Goal: Task Accomplishment & Management: Manage account settings

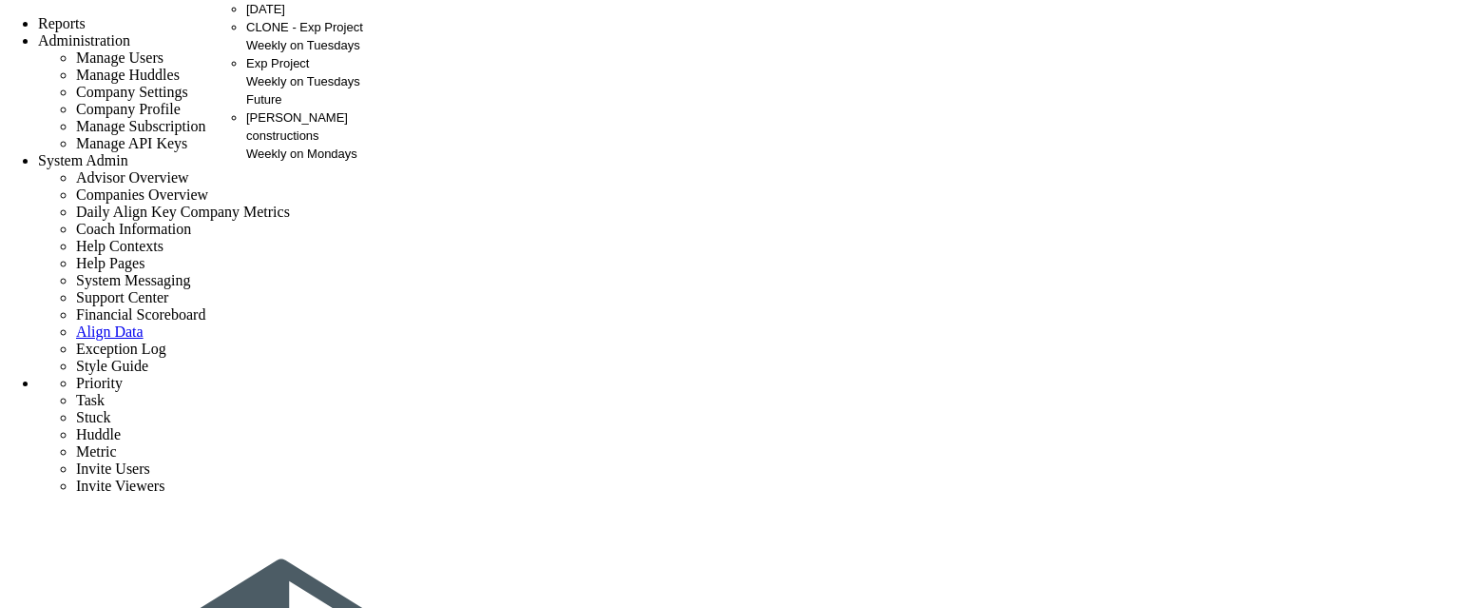
click at [266, 143] on span "[PERSON_NAME] constructions" at bounding box center [297, 126] width 102 height 32
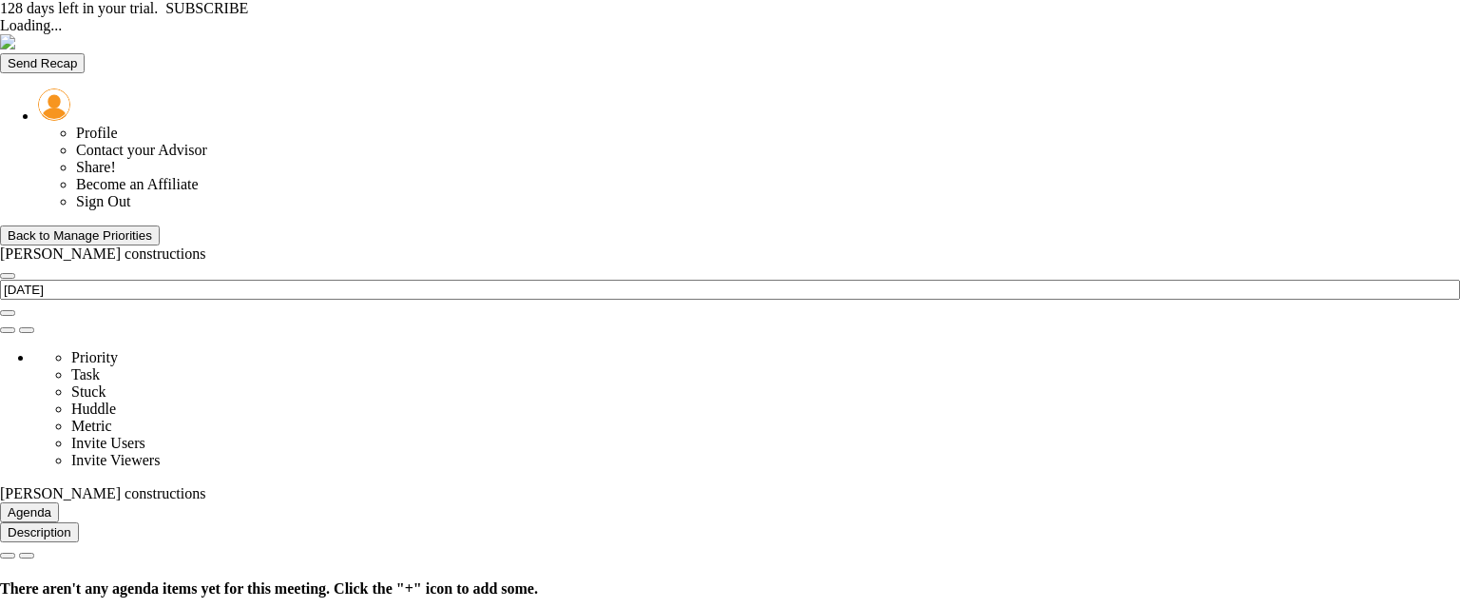
type input "Monday, September 1, 2025"
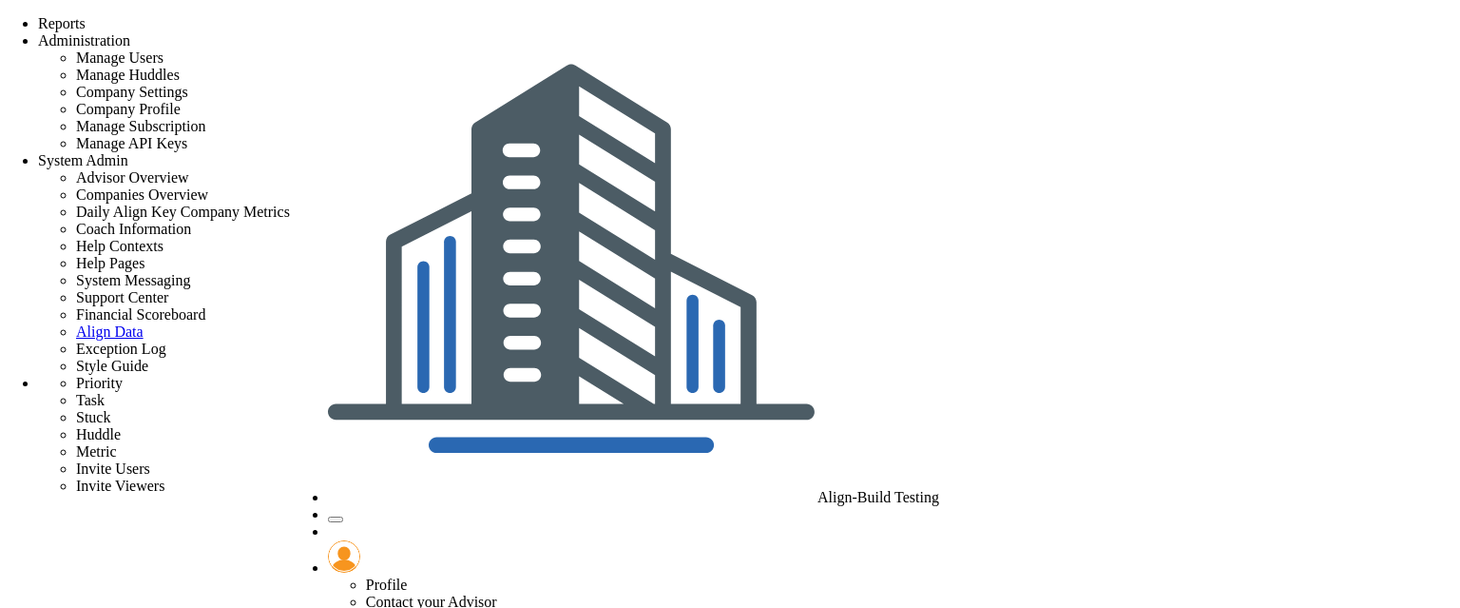
click at [273, 16] on span "Tasks" at bounding box center [261, 9] width 31 height 14
type input "new one"
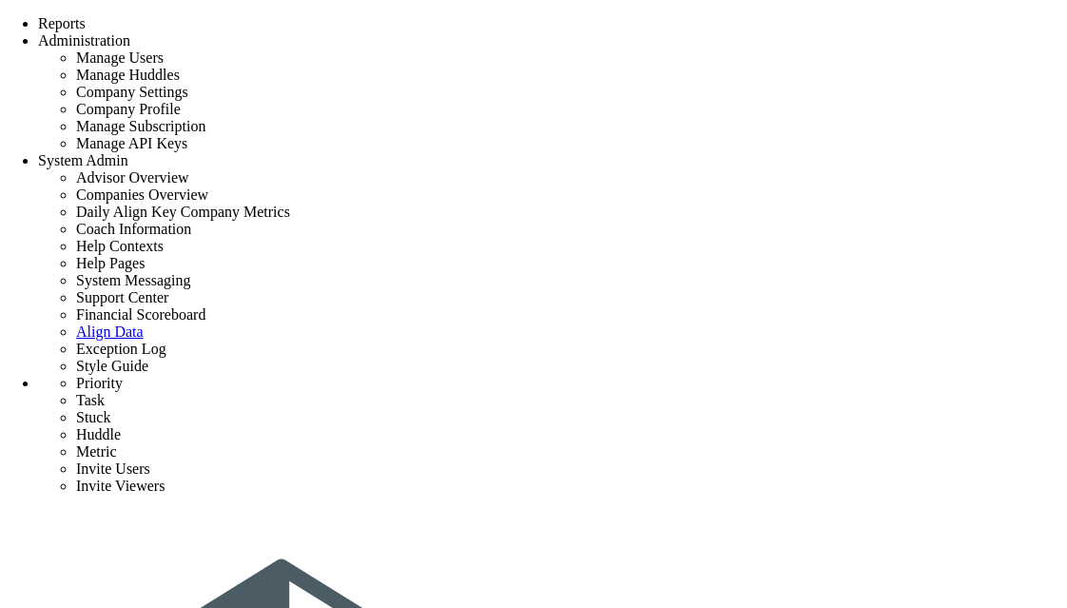
type input "new"
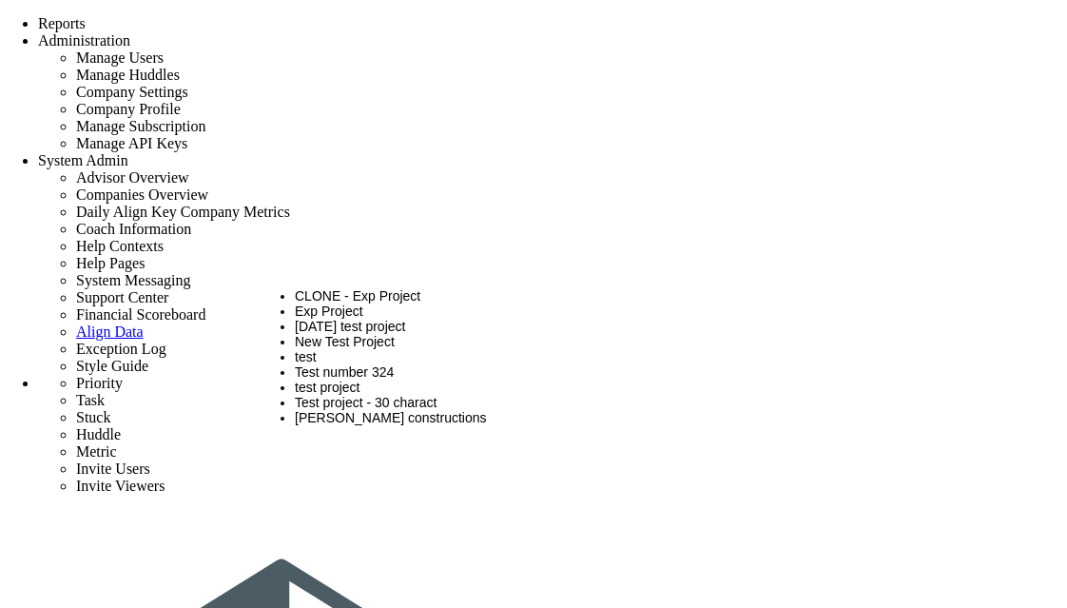
type input "Team Name"
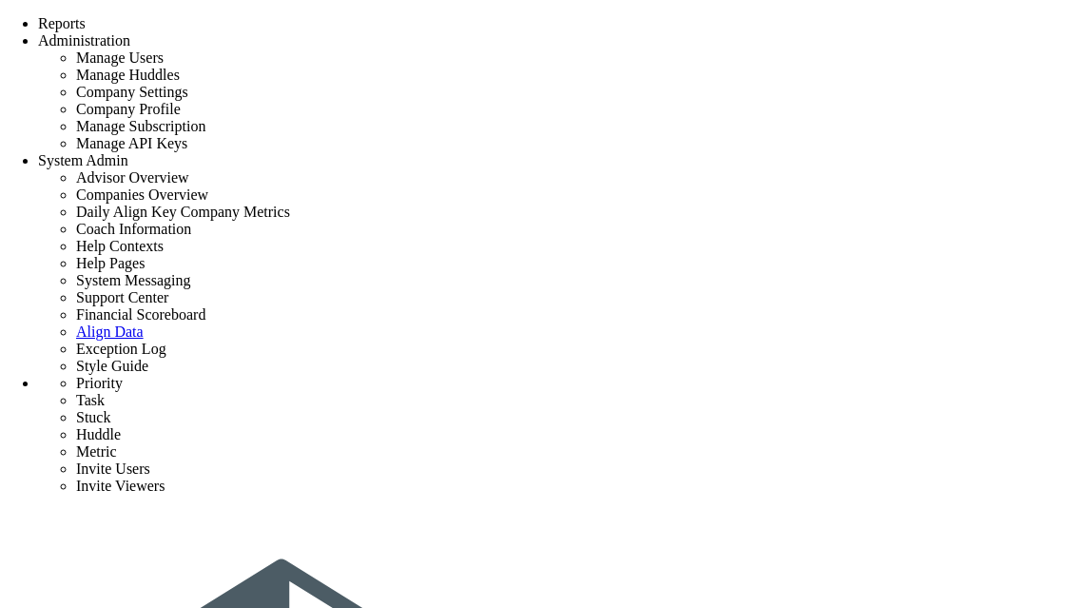
type input "new"
type input "task one"
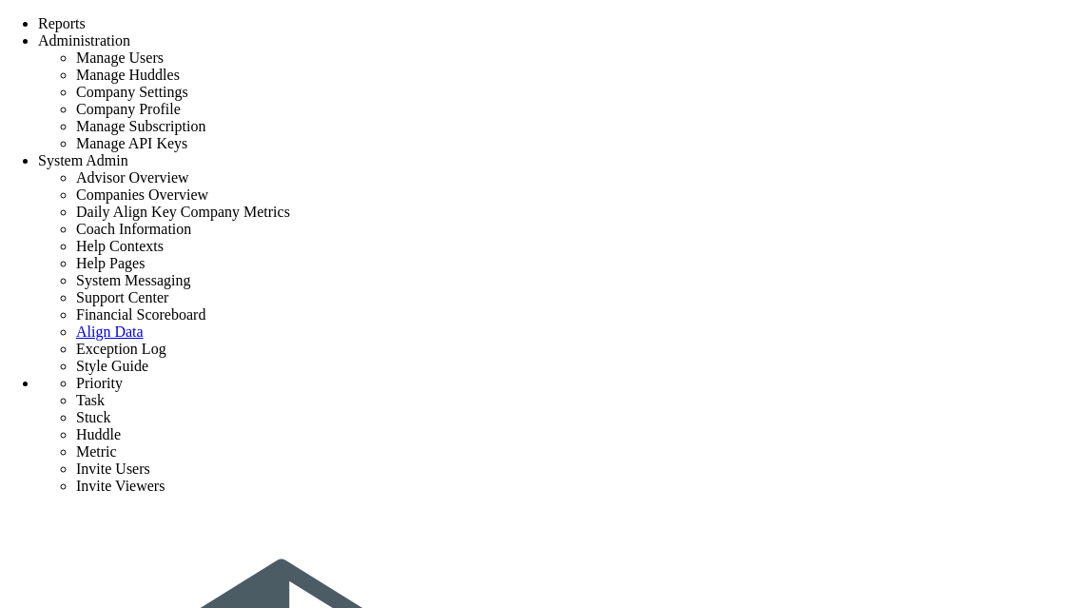
type input "t"
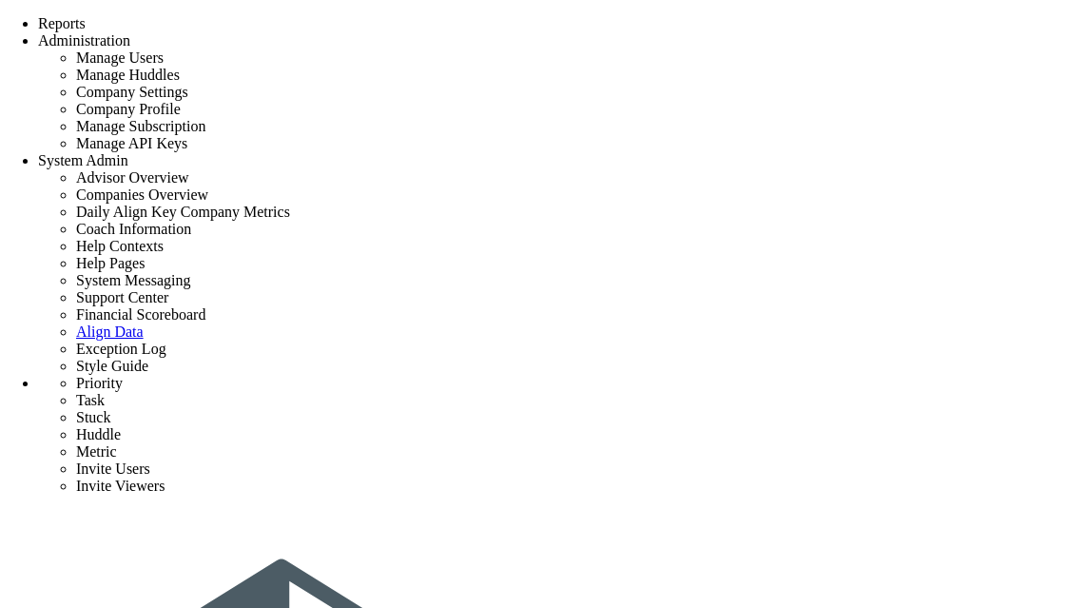
type input "task two"
checkbox input "false"
type input "[DATE]"
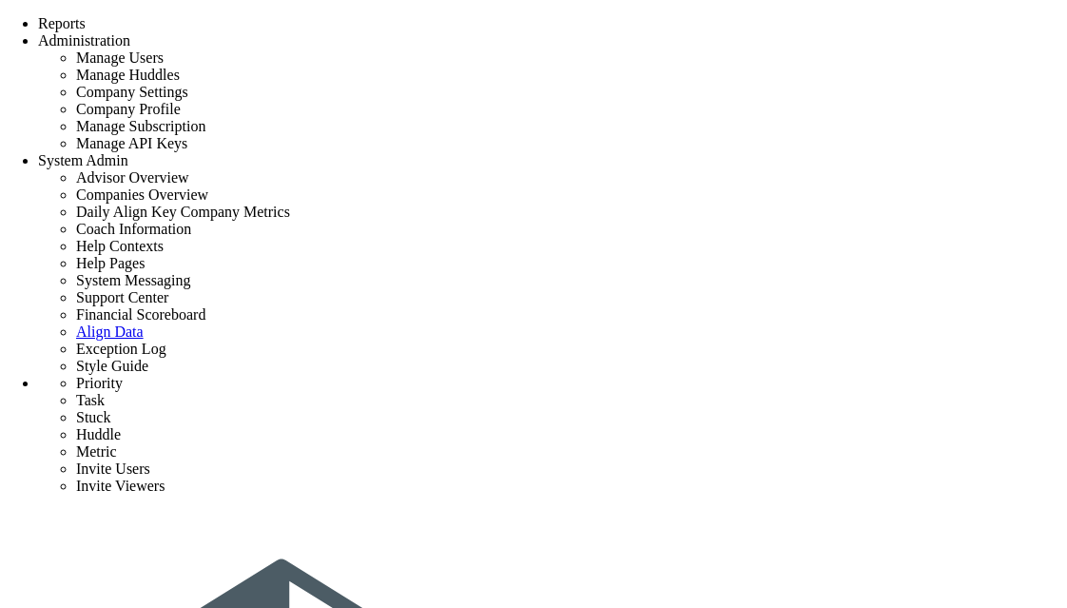
checkbox input "false"
type input "task three"
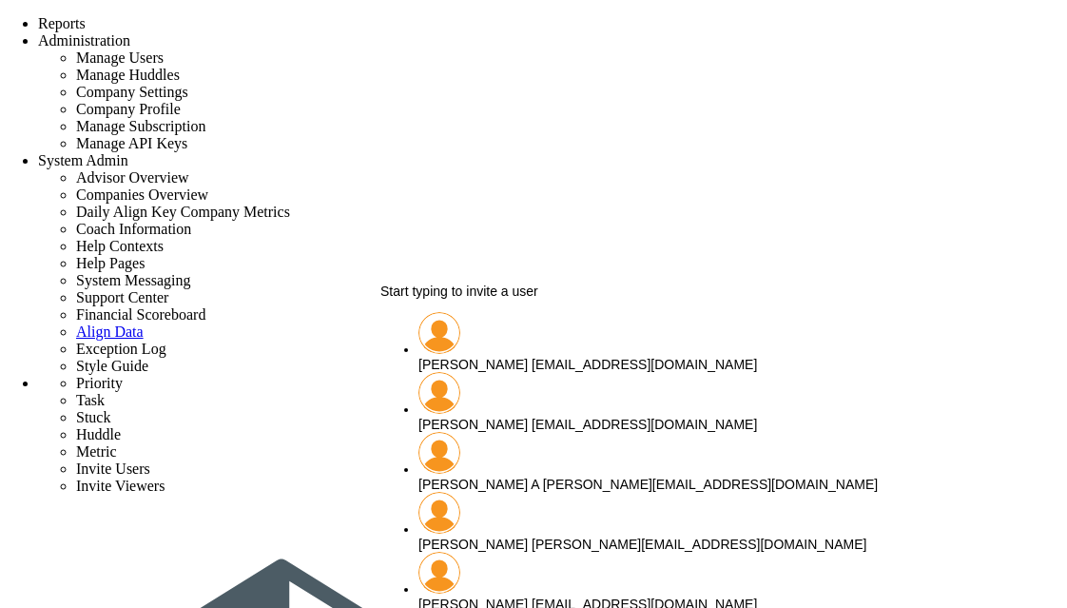
click at [494, 476] on div "chandrika A chandrika@align.com" at bounding box center [721, 483] width 606 height 15
